Goal: Find specific page/section: Find specific page/section

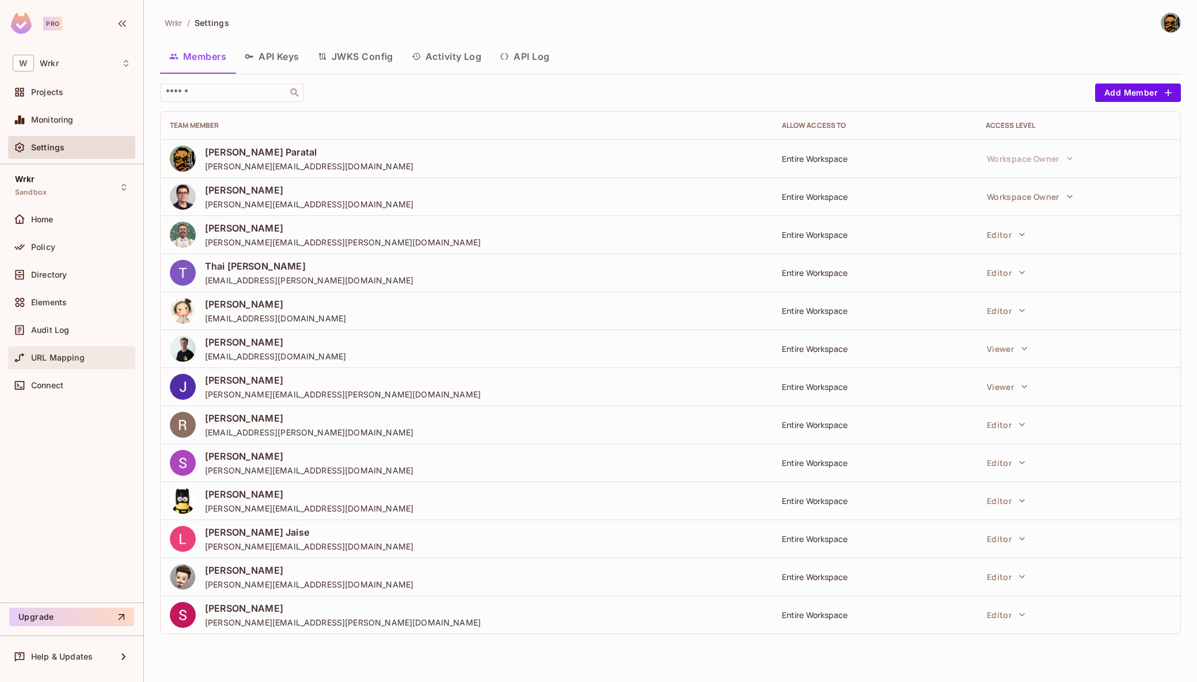
click at [71, 355] on span "URL Mapping" at bounding box center [58, 357] width 54 height 9
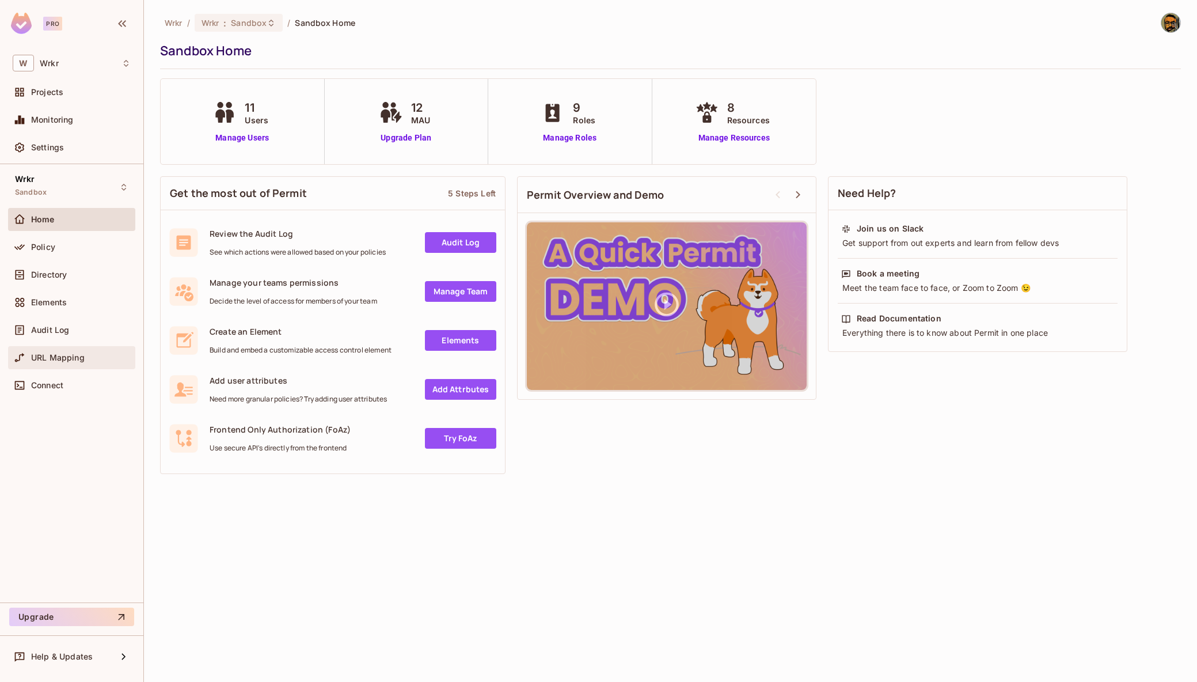
click at [44, 355] on span "URL Mapping" at bounding box center [58, 357] width 54 height 9
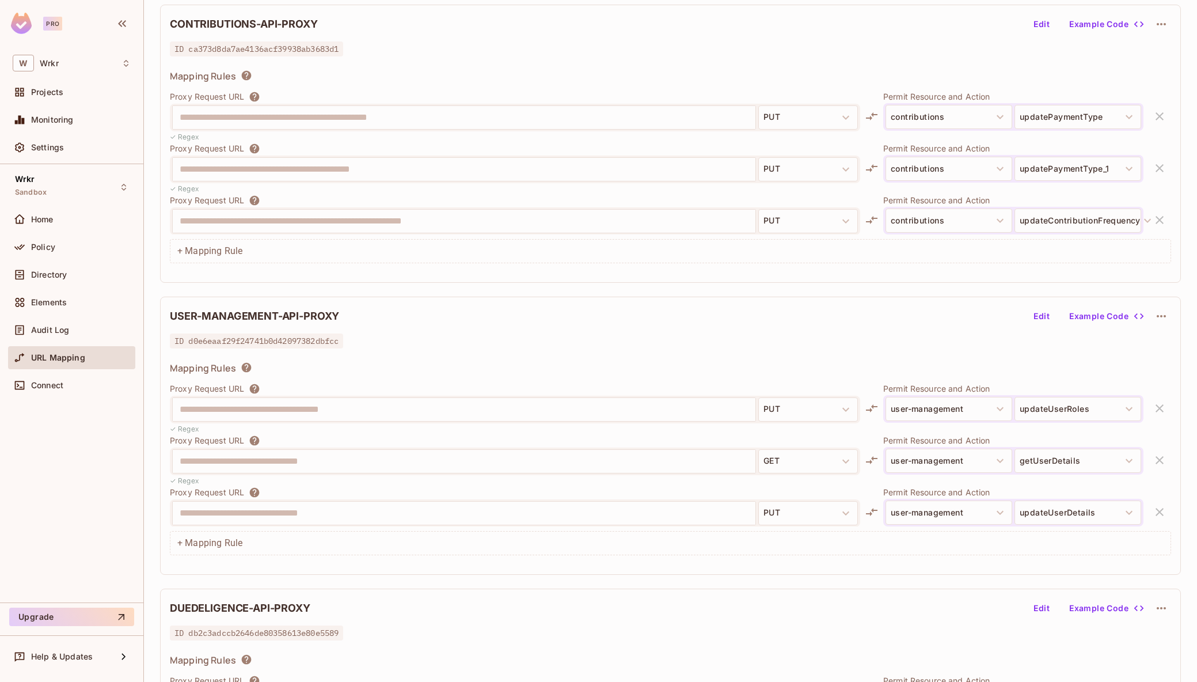
scroll to position [2628, 0]
